Goal: Task Accomplishment & Management: Manage account settings

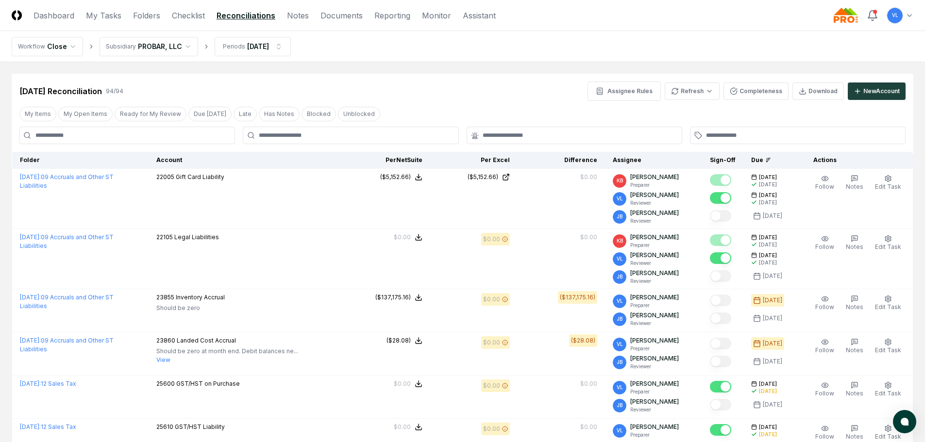
scroll to position [1457, 0]
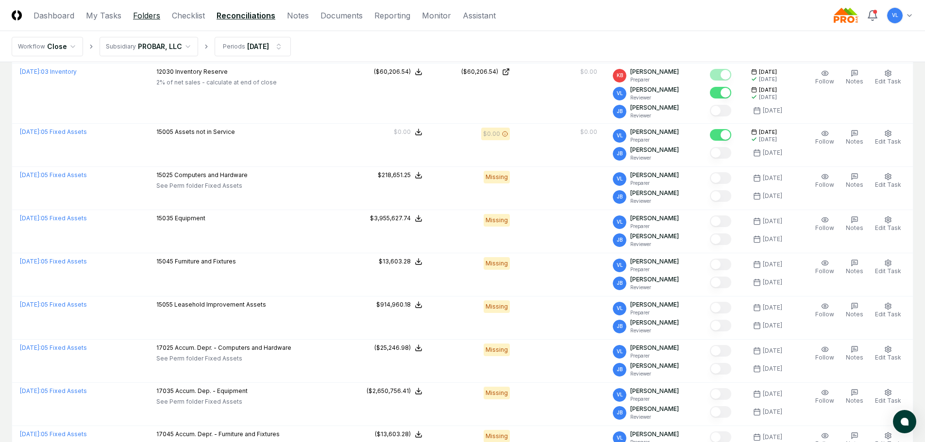
drag, startPoint x: 152, startPoint y: 18, endPoint x: 157, endPoint y: 20, distance: 5.5
click at [152, 18] on link "Folders" at bounding box center [146, 16] width 27 height 12
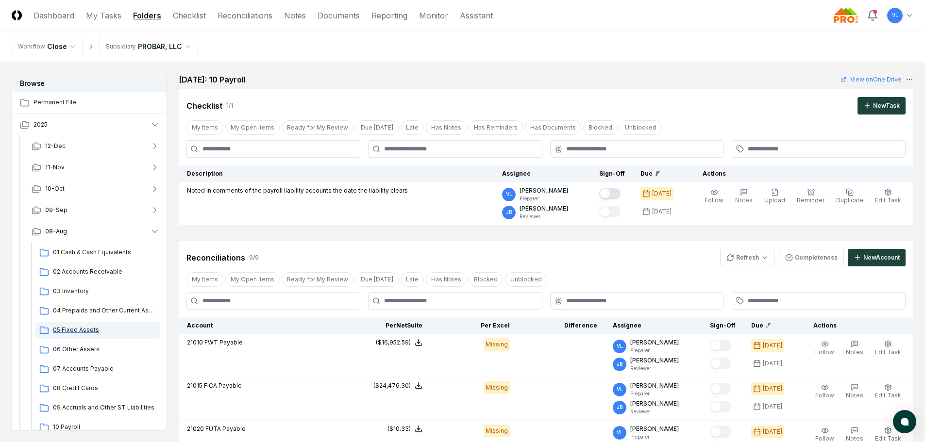
click at [91, 331] on span "05 Fixed Assets" at bounding box center [104, 330] width 103 height 9
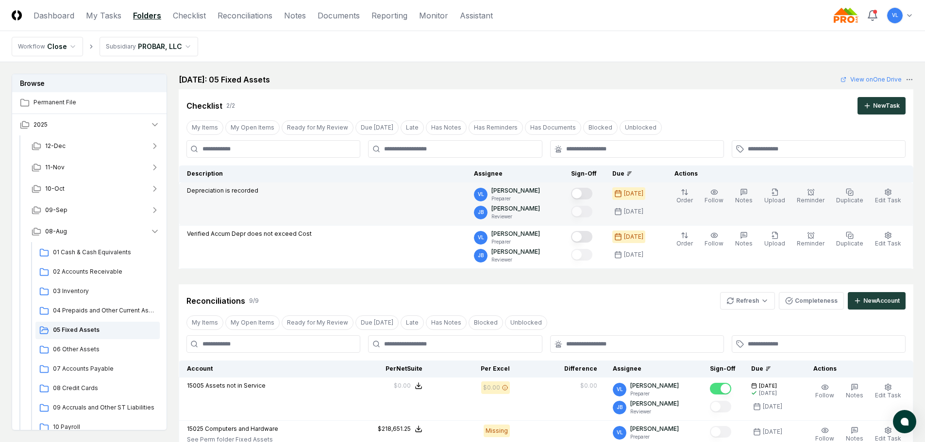
click at [592, 196] on button "Mark complete" at bounding box center [581, 194] width 21 height 12
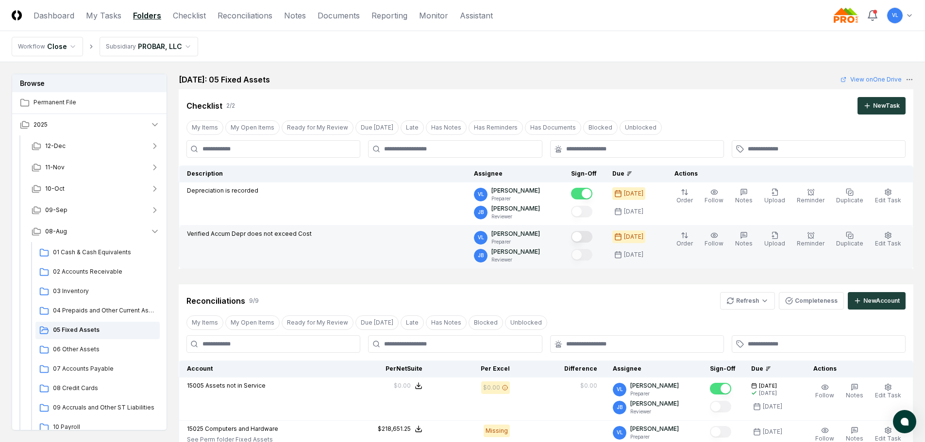
click at [588, 235] on button "Mark complete" at bounding box center [581, 237] width 21 height 12
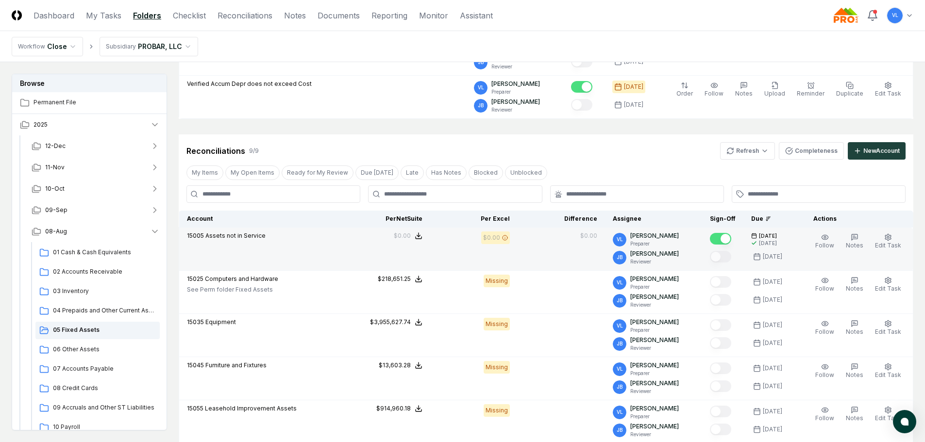
scroll to position [146, 0]
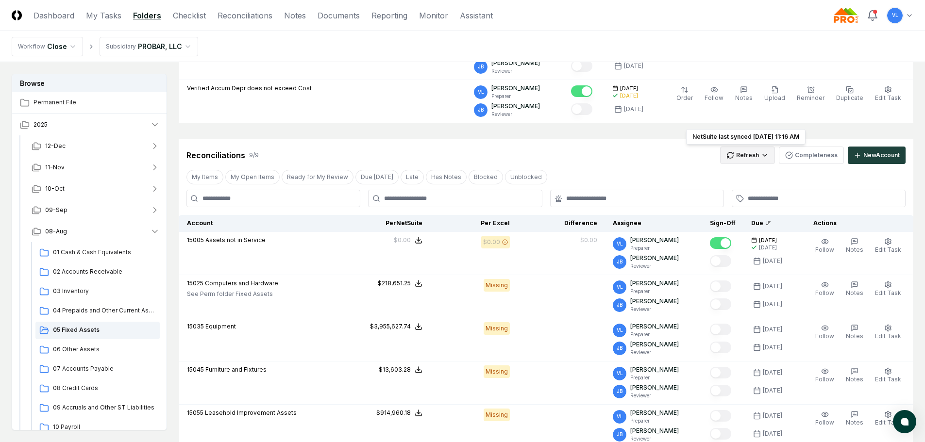
click at [731, 159] on html "CloseCore Dashboard My Tasks Folders Checklist Reconciliations Notes Documents …" at bounding box center [462, 321] width 925 height 934
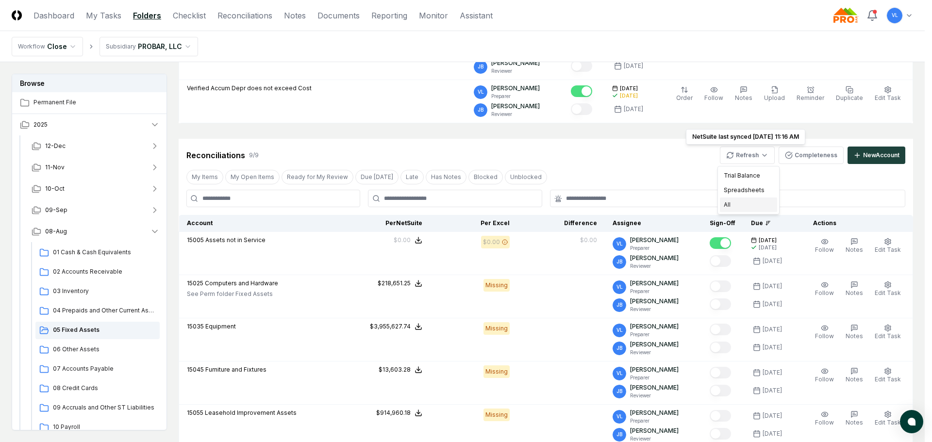
click at [749, 202] on div "All" at bounding box center [748, 205] width 57 height 15
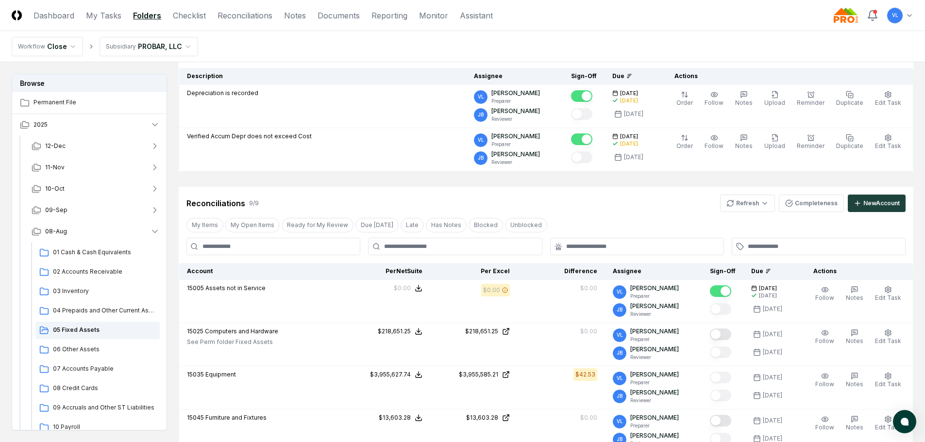
scroll to position [97, 0]
click at [744, 207] on html "CloseCore Dashboard My Tasks Folders Checklist Reconciliations Notes Documents …" at bounding box center [462, 393] width 925 height 980
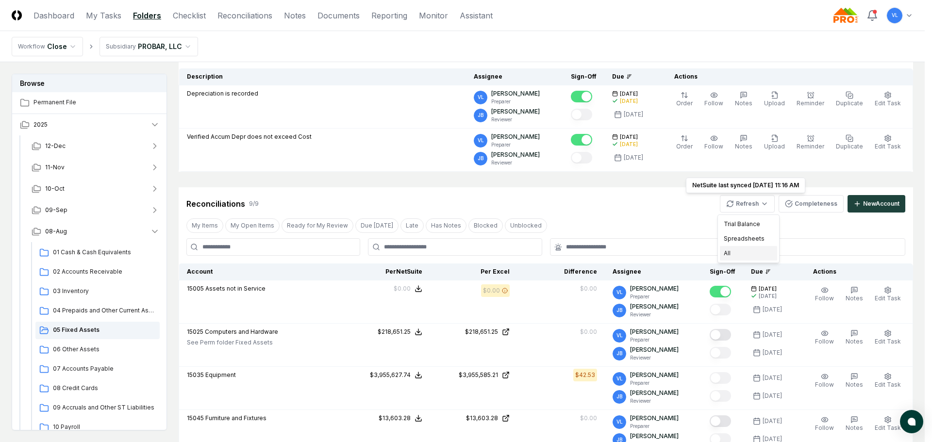
click at [733, 255] on div "All" at bounding box center [748, 253] width 57 height 15
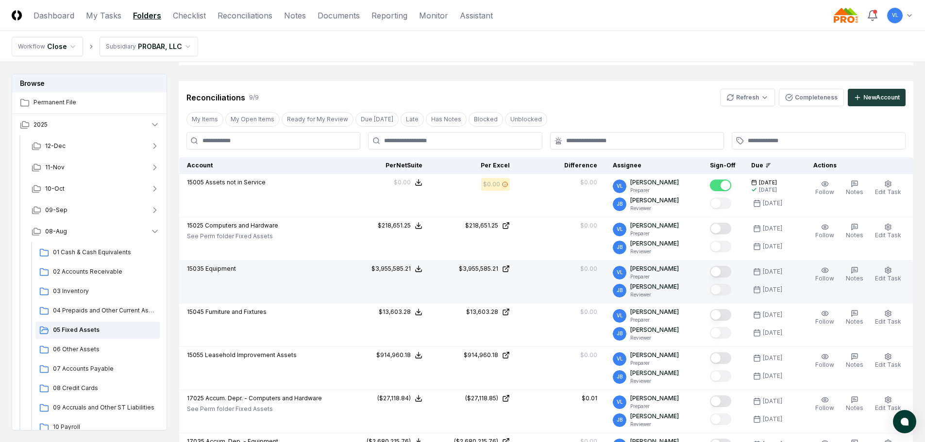
scroll to position [243, 0]
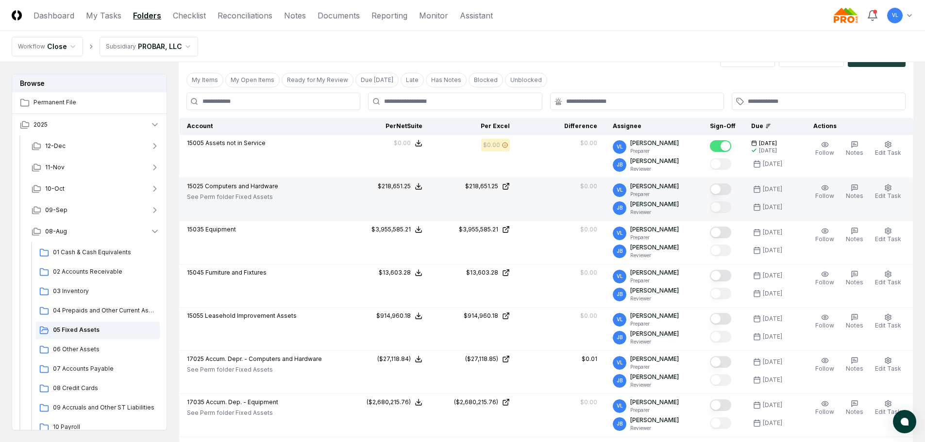
click at [723, 190] on button "Mark complete" at bounding box center [720, 190] width 21 height 12
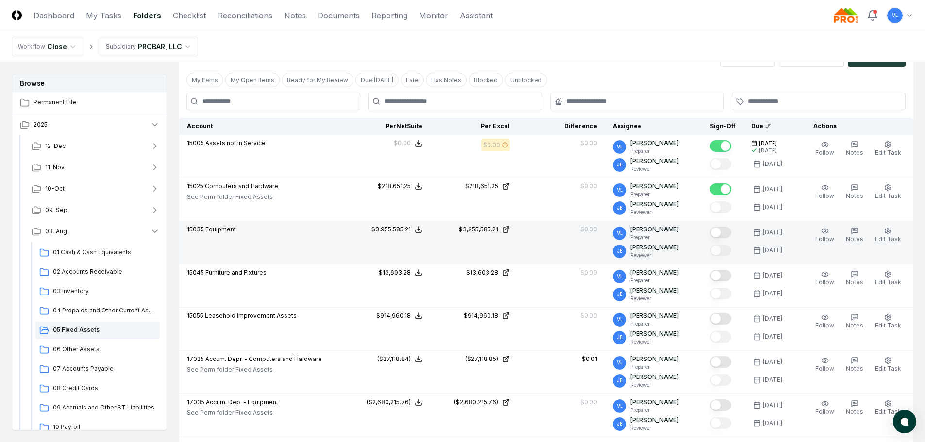
click at [726, 230] on button "Mark complete" at bounding box center [720, 233] width 21 height 12
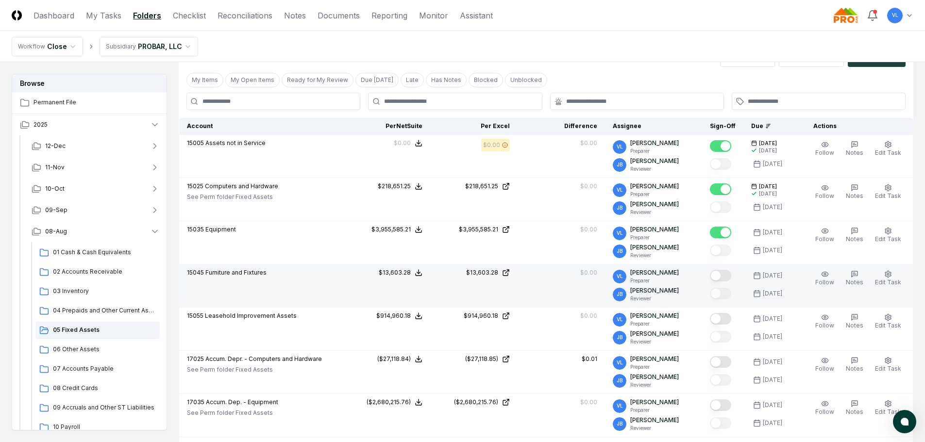
click at [725, 275] on button "Mark complete" at bounding box center [720, 276] width 21 height 12
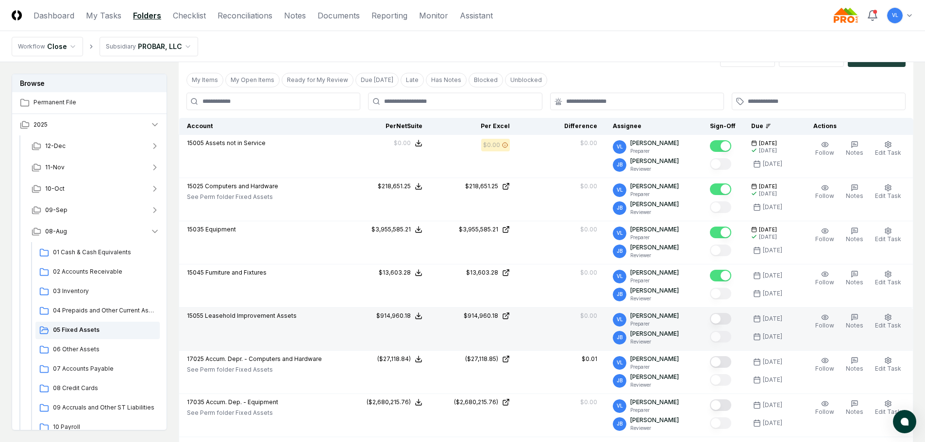
click at [730, 318] on button "Mark complete" at bounding box center [720, 319] width 21 height 12
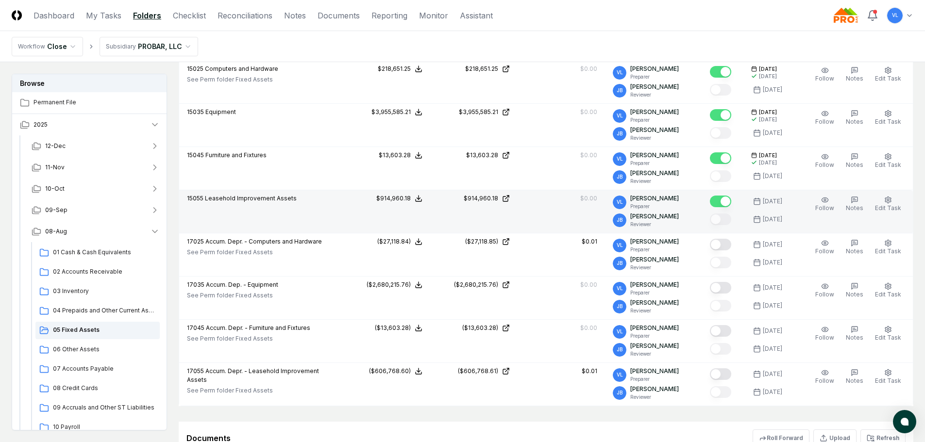
scroll to position [388, 0]
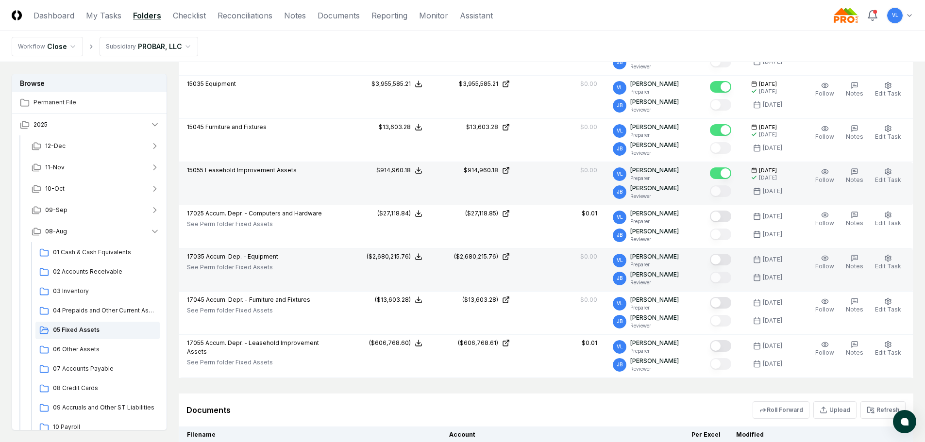
click at [727, 262] on button "Mark complete" at bounding box center [720, 260] width 21 height 12
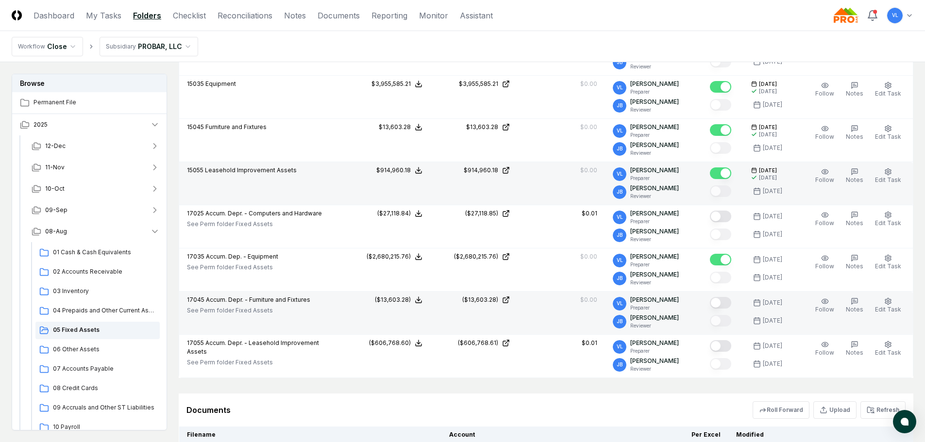
click at [729, 304] on button "Mark complete" at bounding box center [720, 303] width 21 height 12
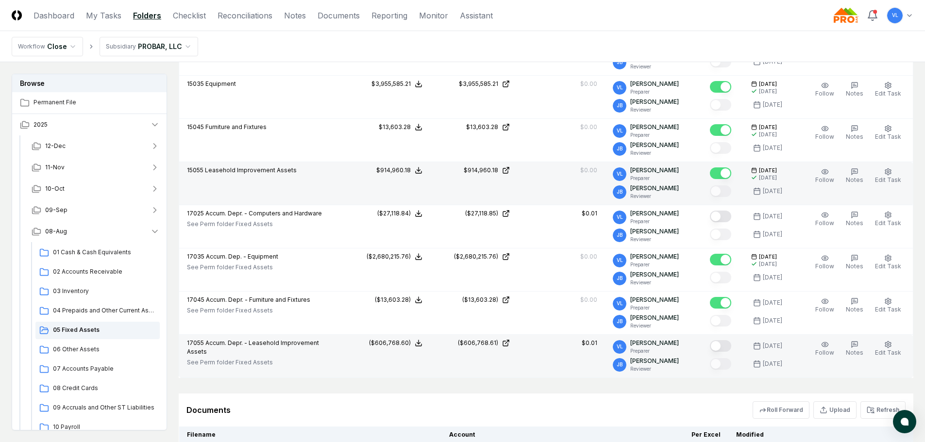
click at [730, 345] on button "Mark complete" at bounding box center [720, 346] width 21 height 12
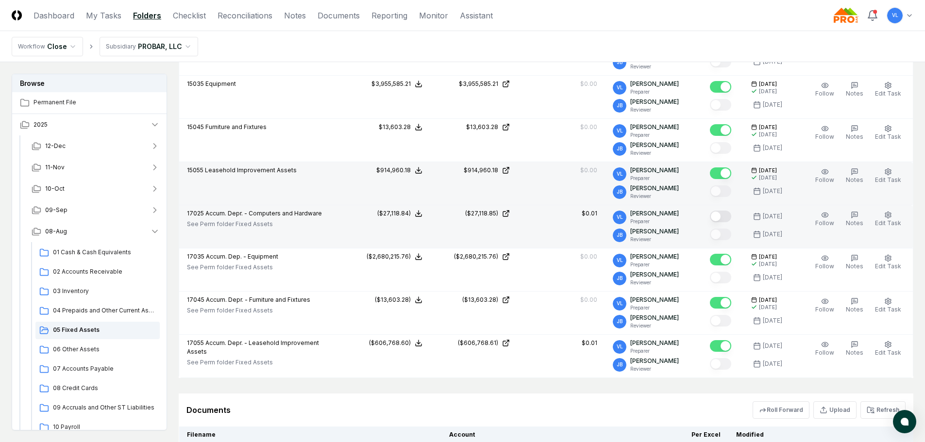
click at [725, 220] on button "Mark complete" at bounding box center [720, 217] width 21 height 12
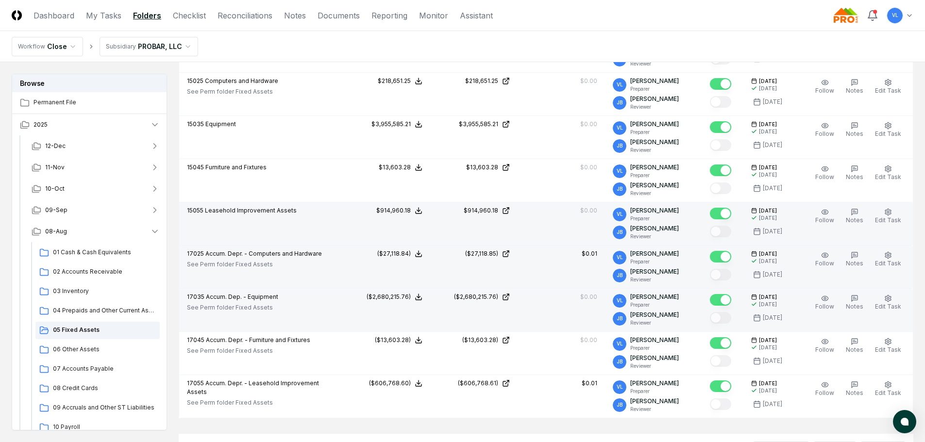
scroll to position [247, 0]
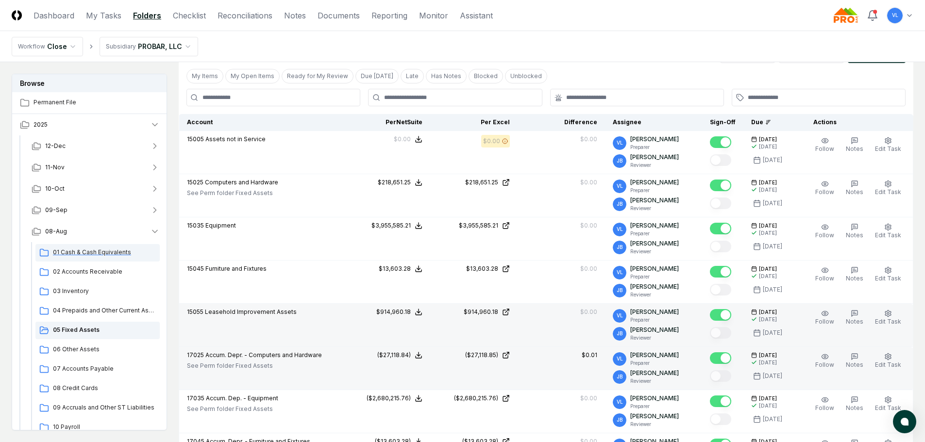
click at [88, 255] on span "01 Cash & Cash Equivalents" at bounding box center [104, 252] width 103 height 9
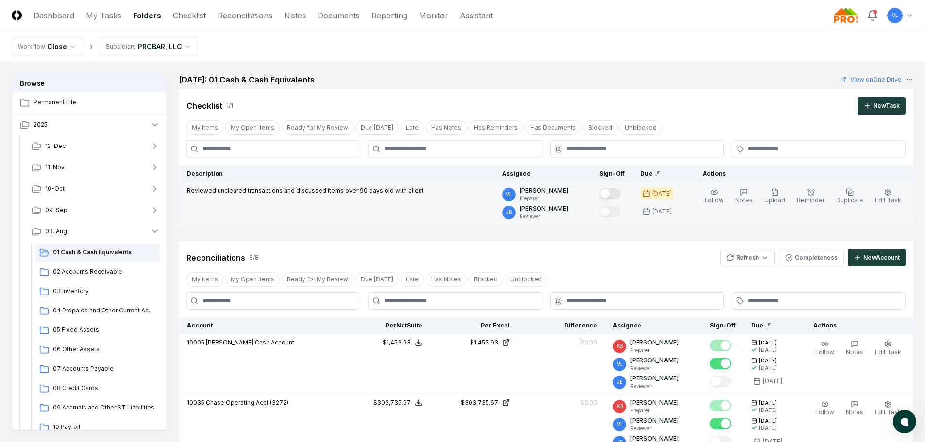
click at [620, 196] on button "Mark complete" at bounding box center [609, 194] width 21 height 12
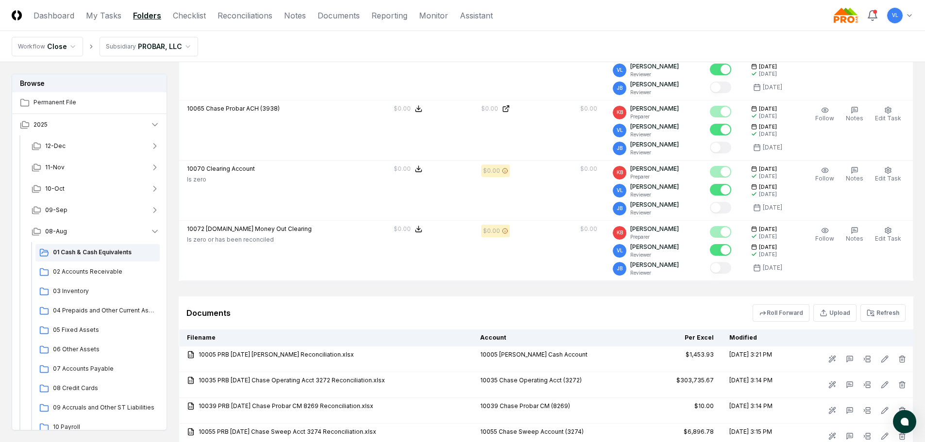
scroll to position [583, 0]
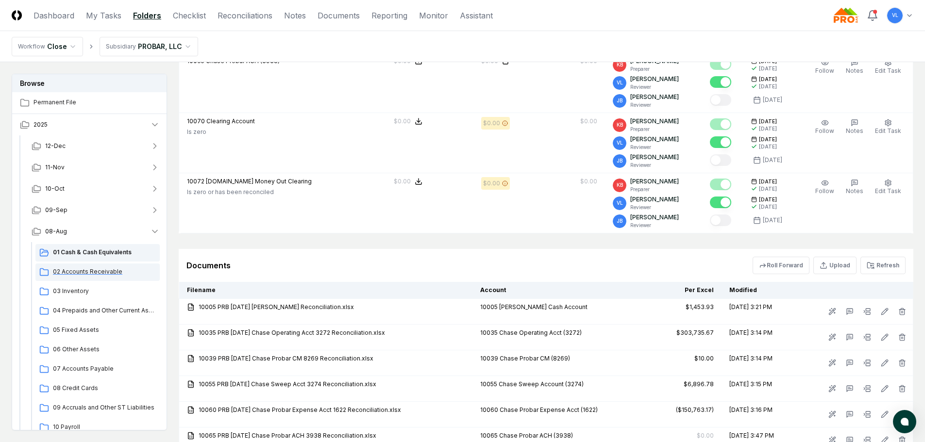
click at [99, 273] on span "02 Accounts Receivable" at bounding box center [104, 272] width 103 height 9
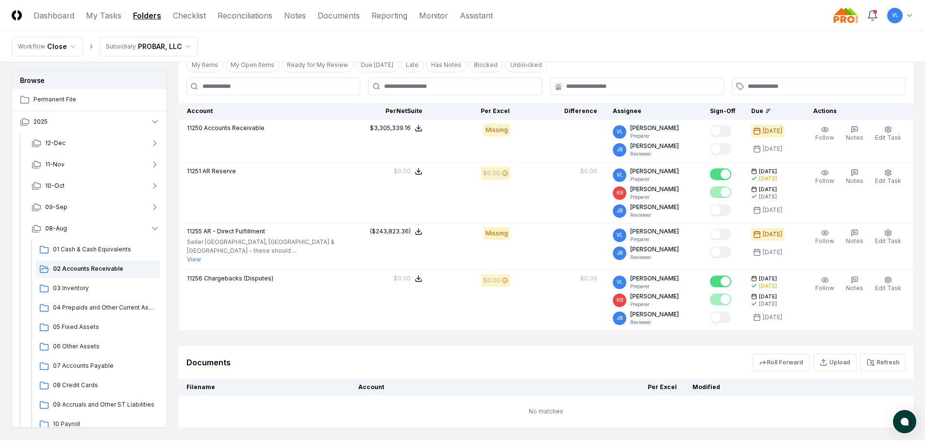
scroll to position [243, 0]
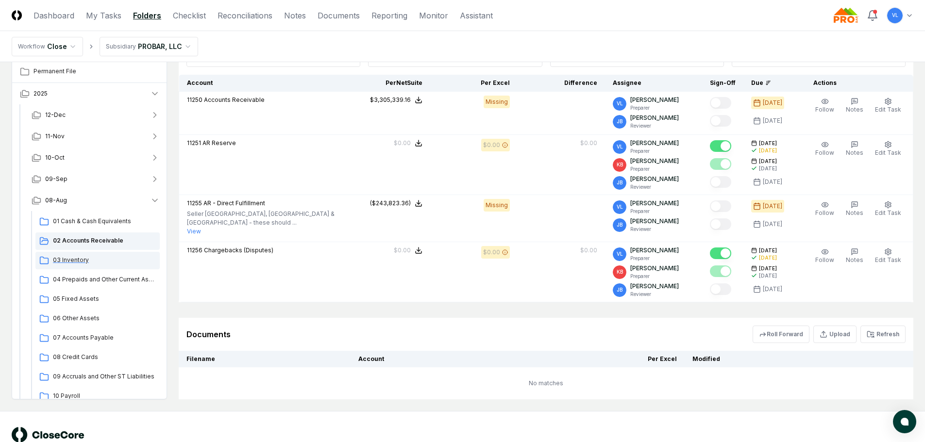
click at [76, 260] on span "03 Inventory" at bounding box center [104, 260] width 103 height 9
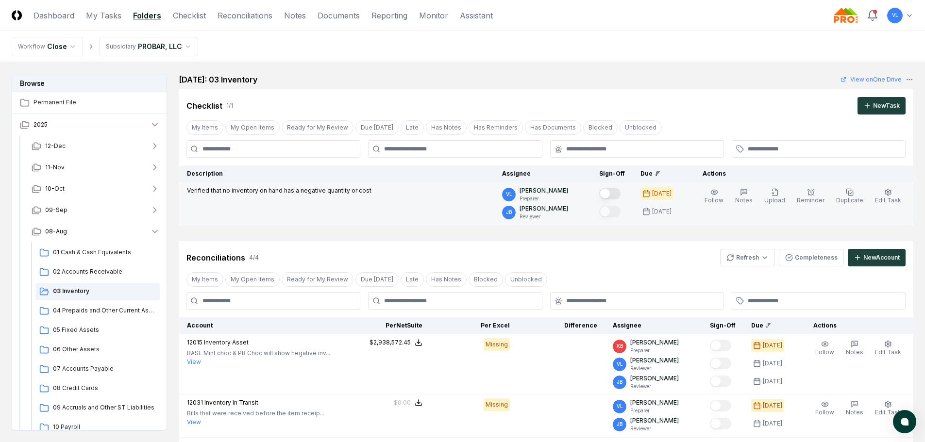
click at [617, 196] on button "Mark complete" at bounding box center [609, 194] width 21 height 12
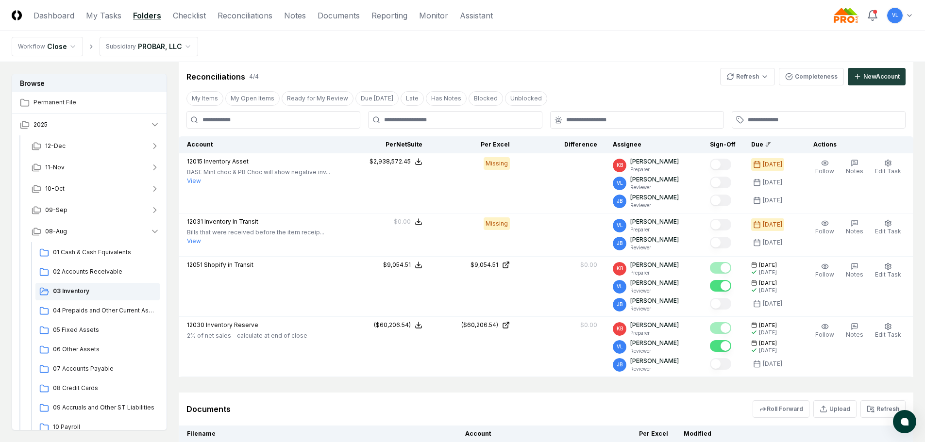
scroll to position [243, 0]
